Goal: Information Seeking & Learning: Learn about a topic

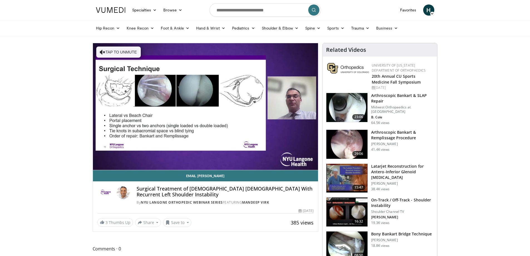
click at [162, 157] on div "10 seconds Tap to unmute" at bounding box center [205, 106] width 225 height 127
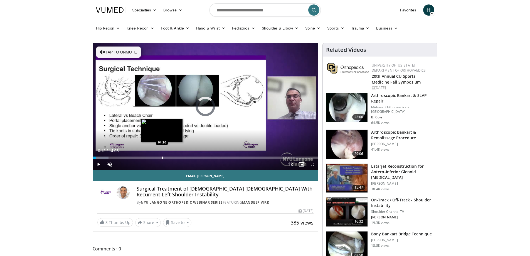
click at [162, 157] on div "Progress Bar" at bounding box center [162, 157] width 1 height 2
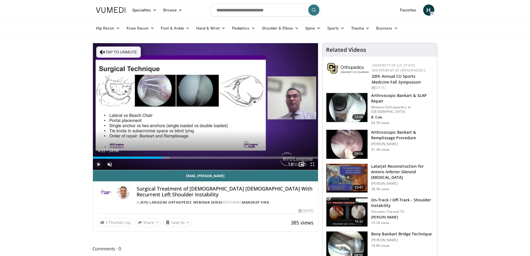
click at [98, 164] on span "Video Player" at bounding box center [98, 164] width 11 height 11
click at [220, 157] on div "Progress Bar" at bounding box center [220, 157] width 1 height 2
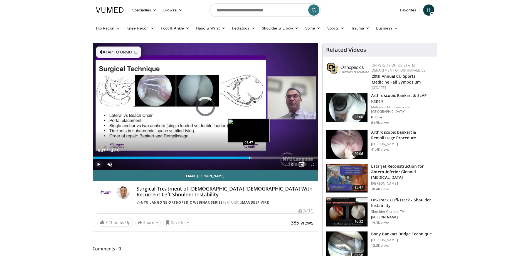
click at [249, 157] on div "Progress Bar" at bounding box center [249, 157] width 1 height 2
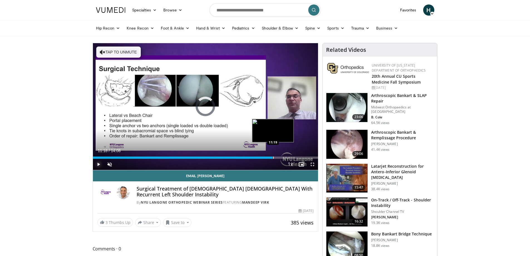
click at [273, 157] on div "Progress Bar" at bounding box center [273, 157] width 1 height 2
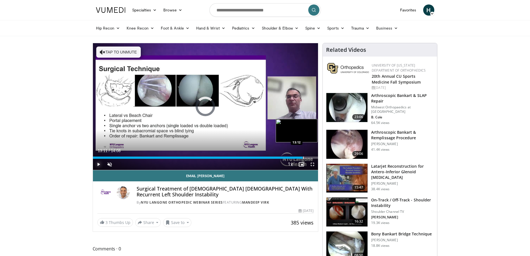
click at [303, 158] on div "Progress Bar" at bounding box center [303, 157] width 1 height 2
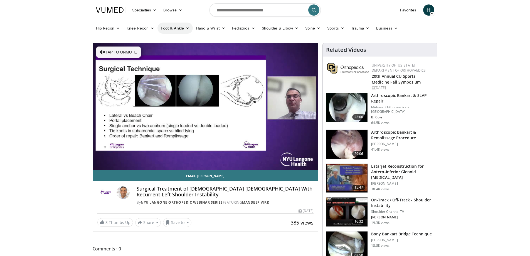
click at [168, 27] on link "Foot & Ankle" at bounding box center [174, 28] width 35 height 11
click at [174, 40] on link "Forefoot" at bounding box center [191, 41] width 66 height 9
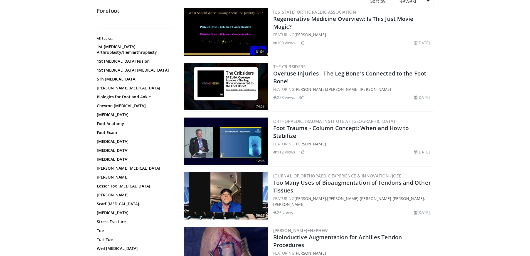
scroll to position [56, 0]
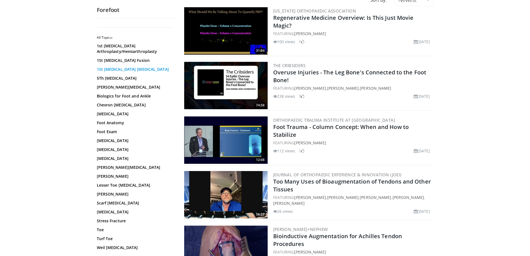
click at [109, 69] on link "1St Metatarsal Osteotomy" at bounding box center [134, 69] width 75 height 6
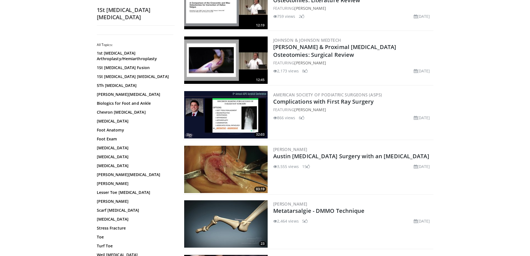
scroll to position [195, 0]
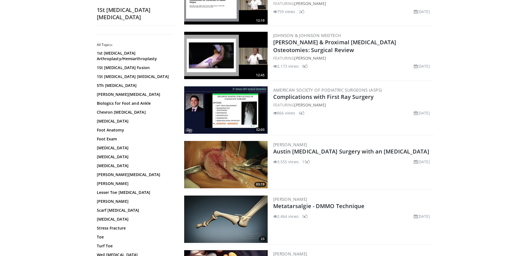
click at [218, 158] on img at bounding box center [225, 164] width 83 height 47
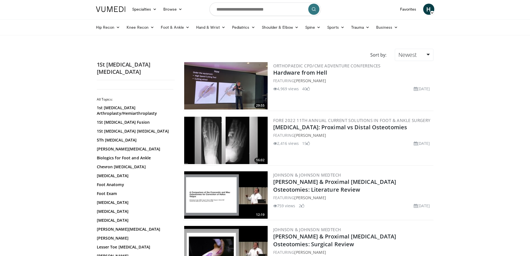
scroll to position [0, 0]
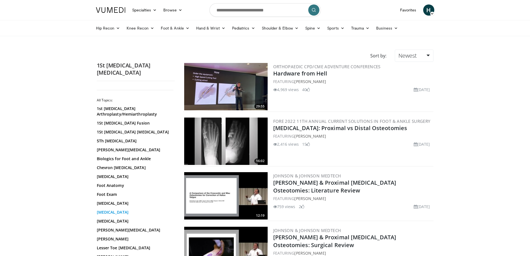
click at [117, 209] on link "Hallux Valgus" at bounding box center [134, 212] width 75 height 6
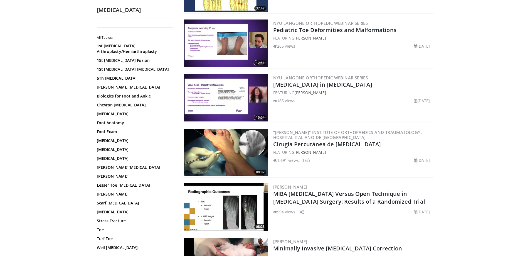
scroll to position [111, 0]
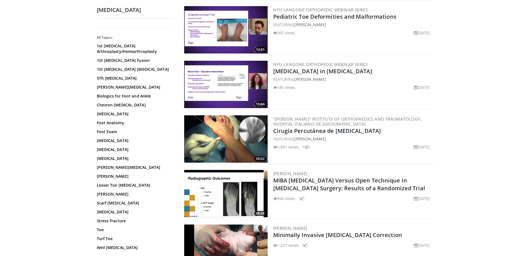
click at [230, 134] on img at bounding box center [225, 138] width 83 height 47
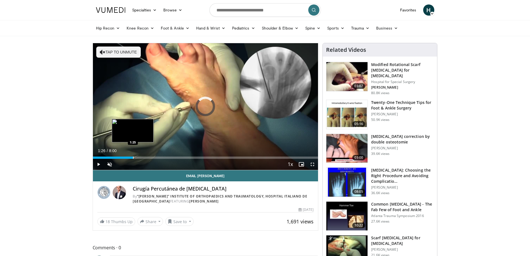
click at [133, 156] on div "Progress Bar" at bounding box center [133, 157] width 1 height 2
click at [157, 156] on div "Progress Bar" at bounding box center [157, 157] width 1 height 2
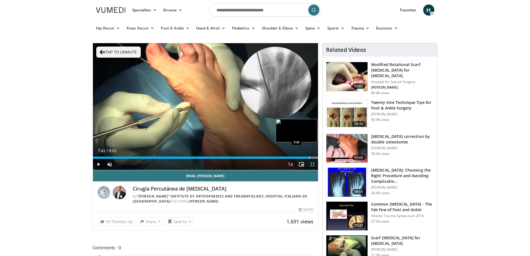
click at [309, 156] on div "Loaded : 100.00% 7:37 7:41" at bounding box center [205, 155] width 225 height 5
click at [314, 157] on div "Progress Bar" at bounding box center [314, 157] width 1 height 2
